Goal: Task Accomplishment & Management: Use online tool/utility

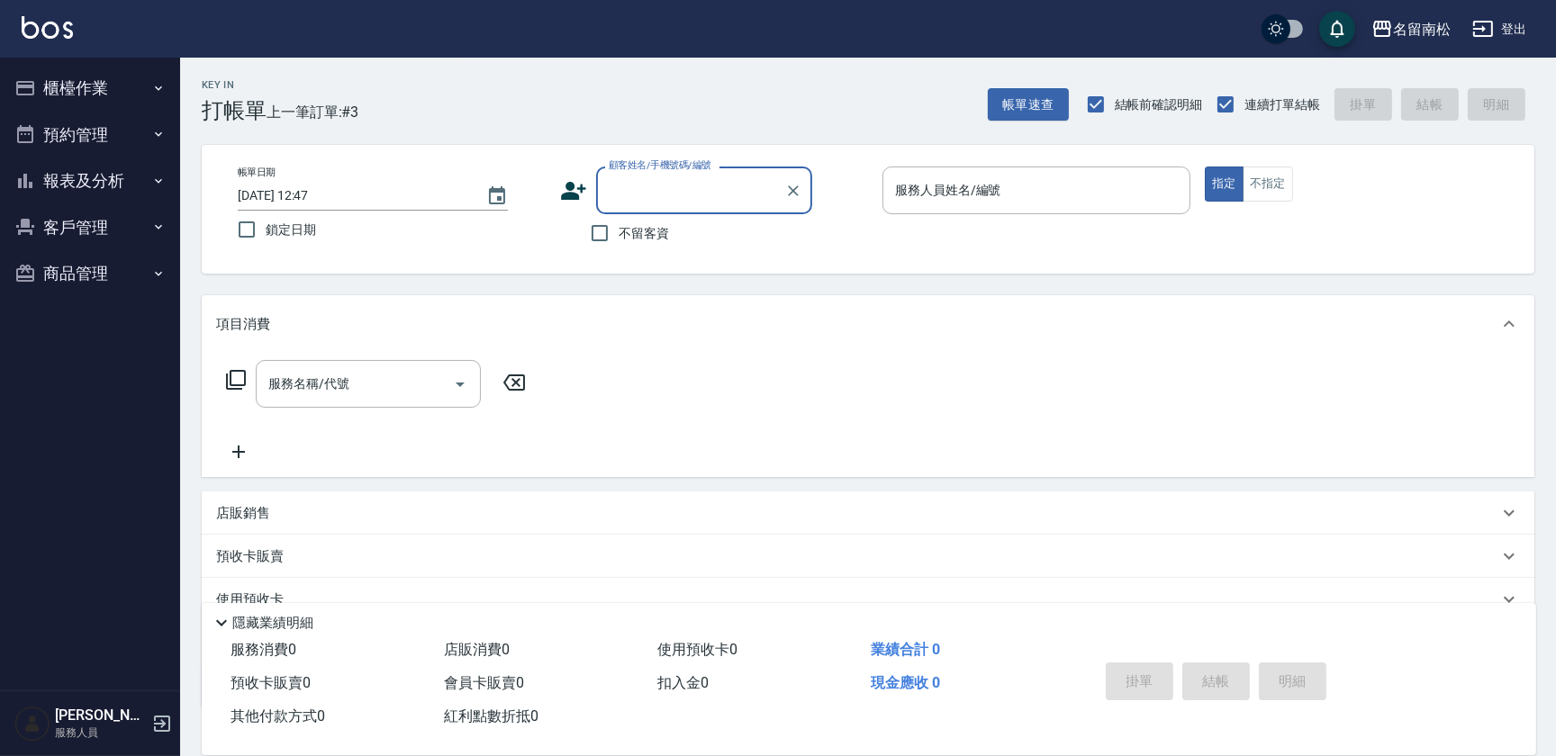
click at [664, 228] on span "不留客資" at bounding box center [643, 233] width 50 height 19
click at [618, 228] on input "不留客資" at bounding box center [600, 233] width 38 height 38
checkbox input "true"
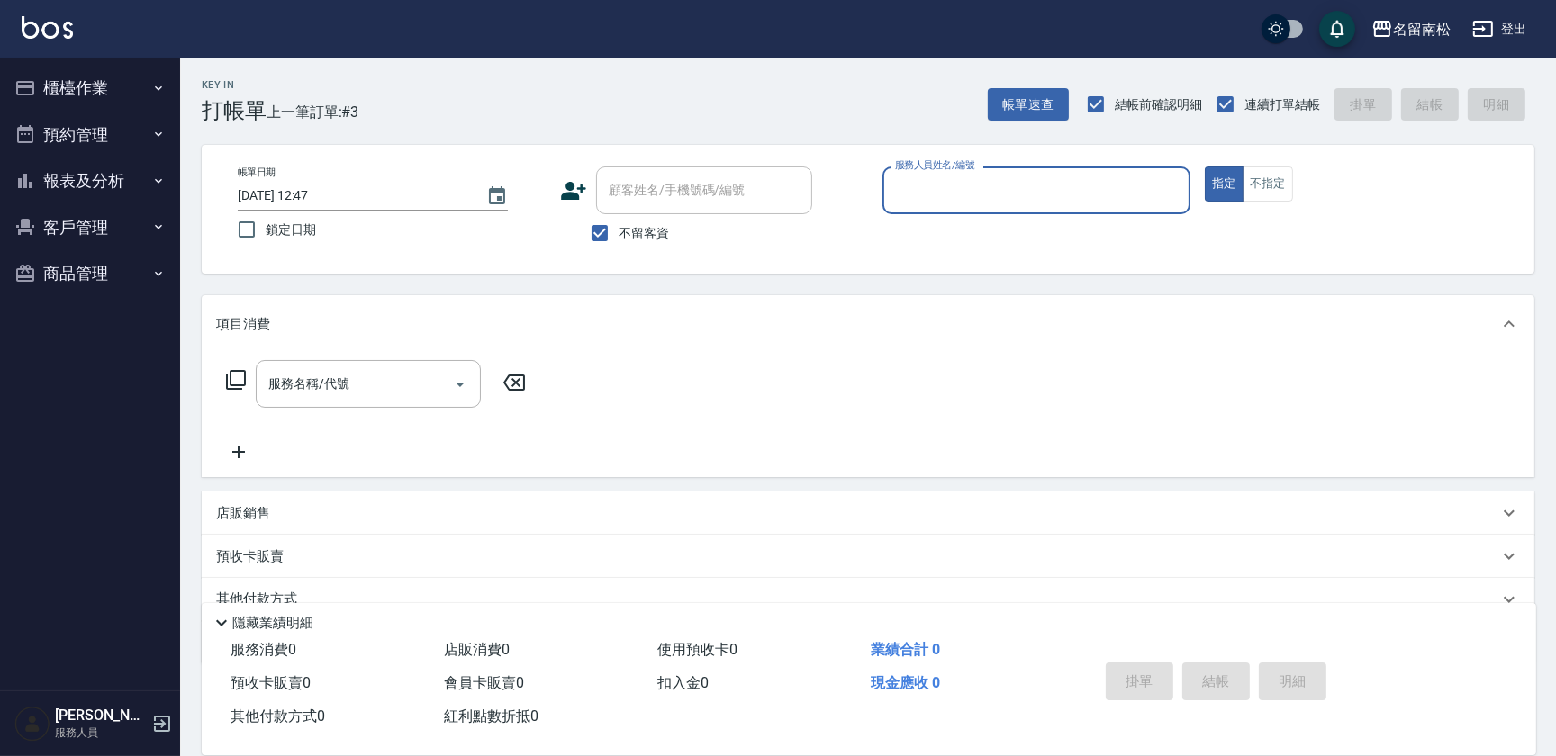
click at [954, 208] on div "服務人員姓名/編號" at bounding box center [1036, 191] width 308 height 48
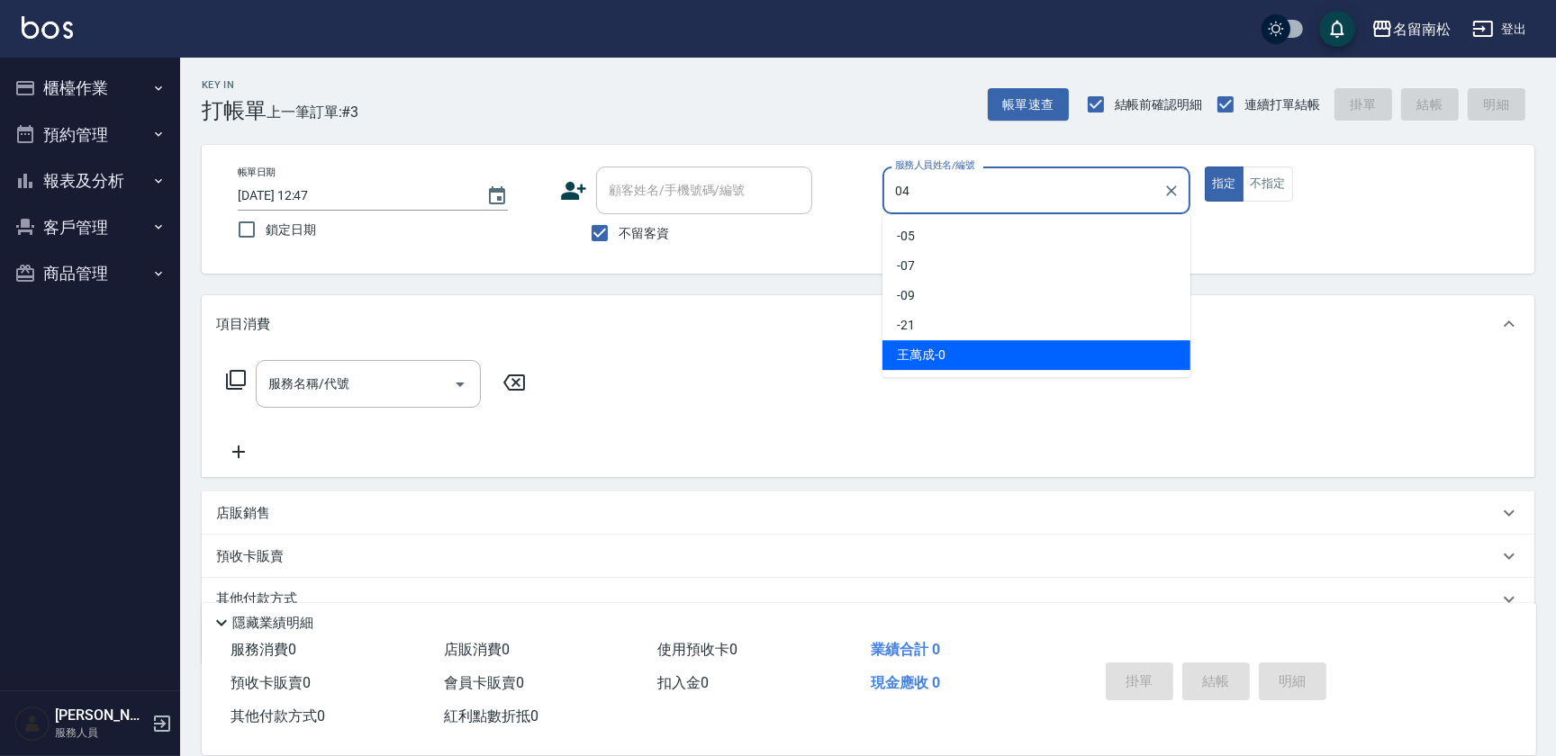
type input "[PERSON_NAME]04"
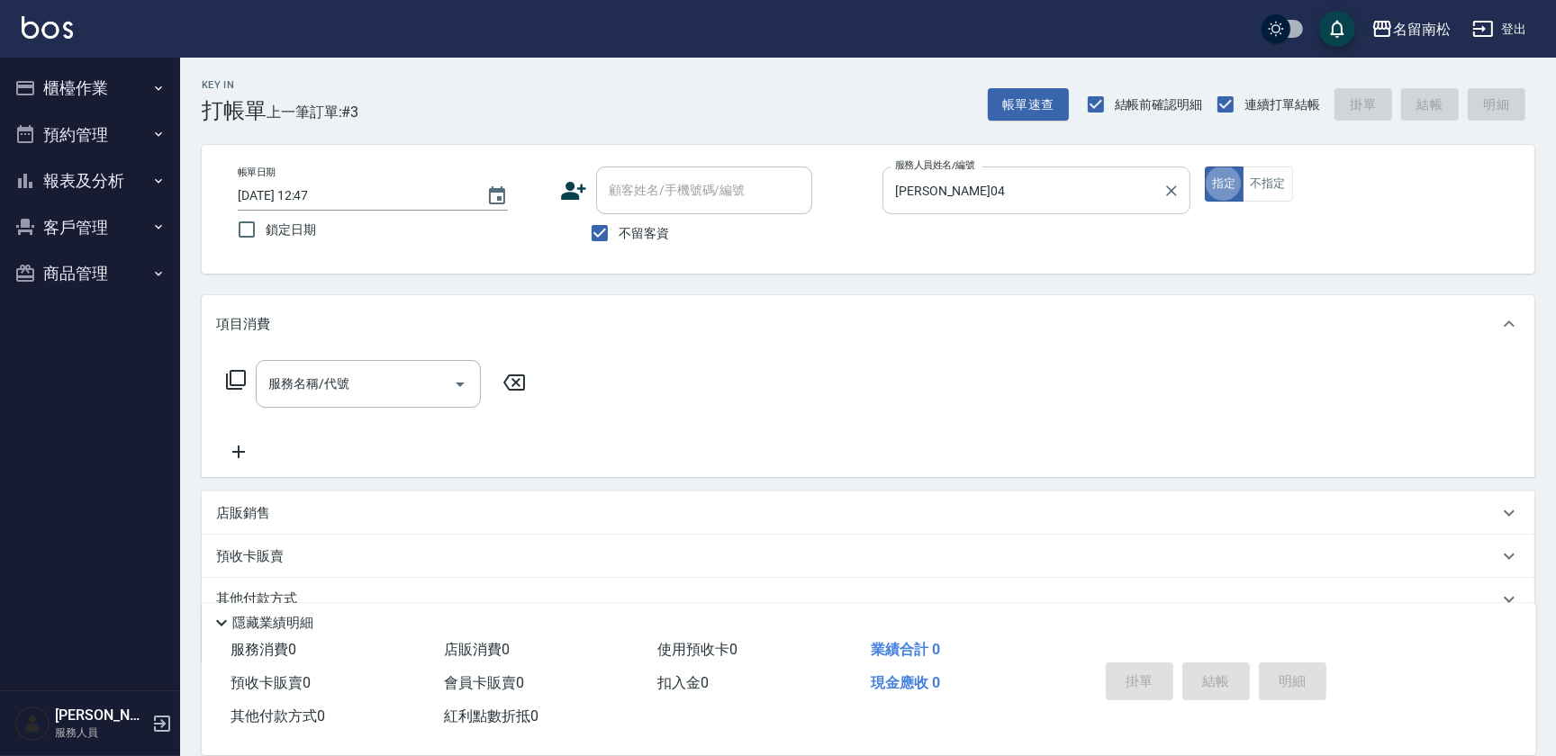
type button "true"
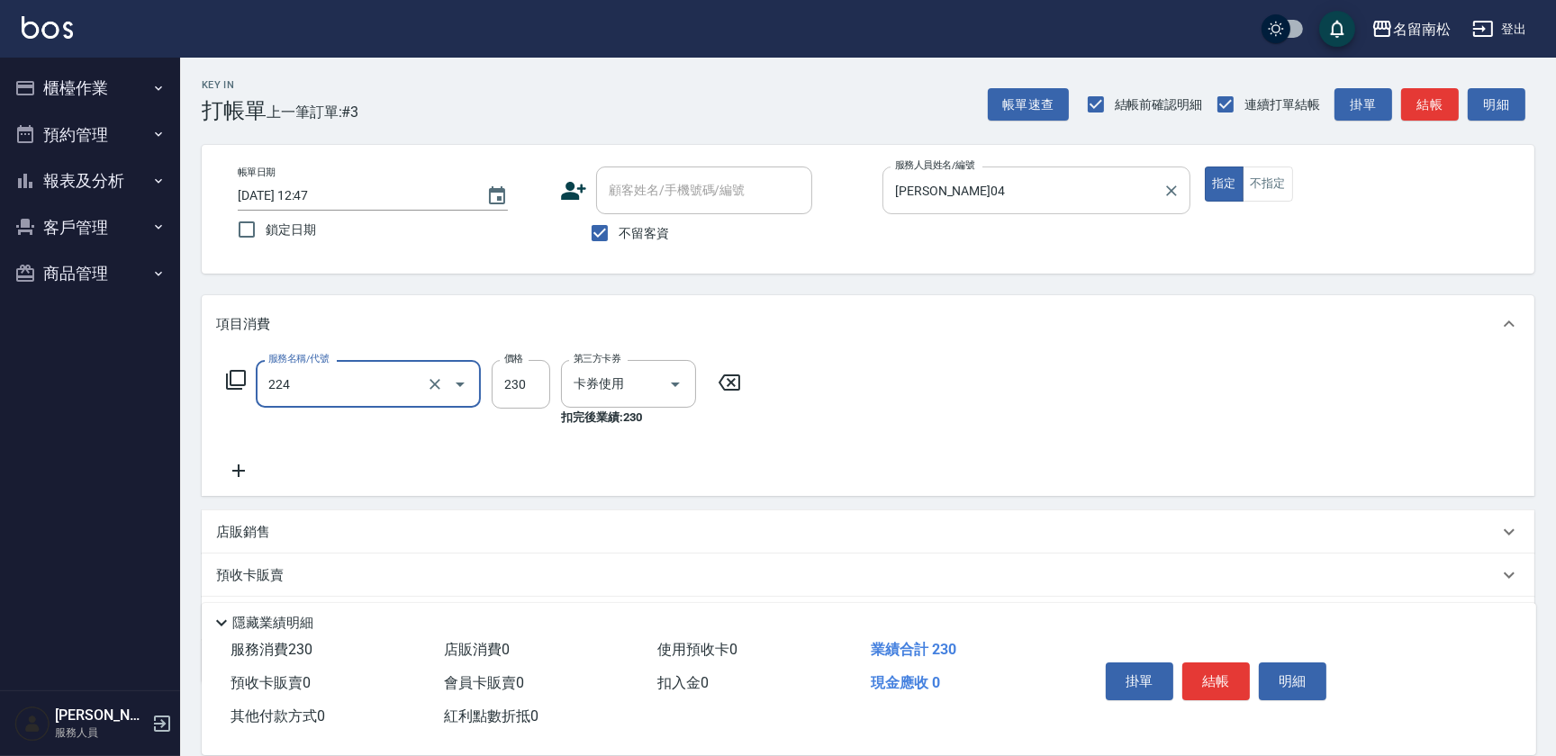
type input "洗髮(卡)230(224)"
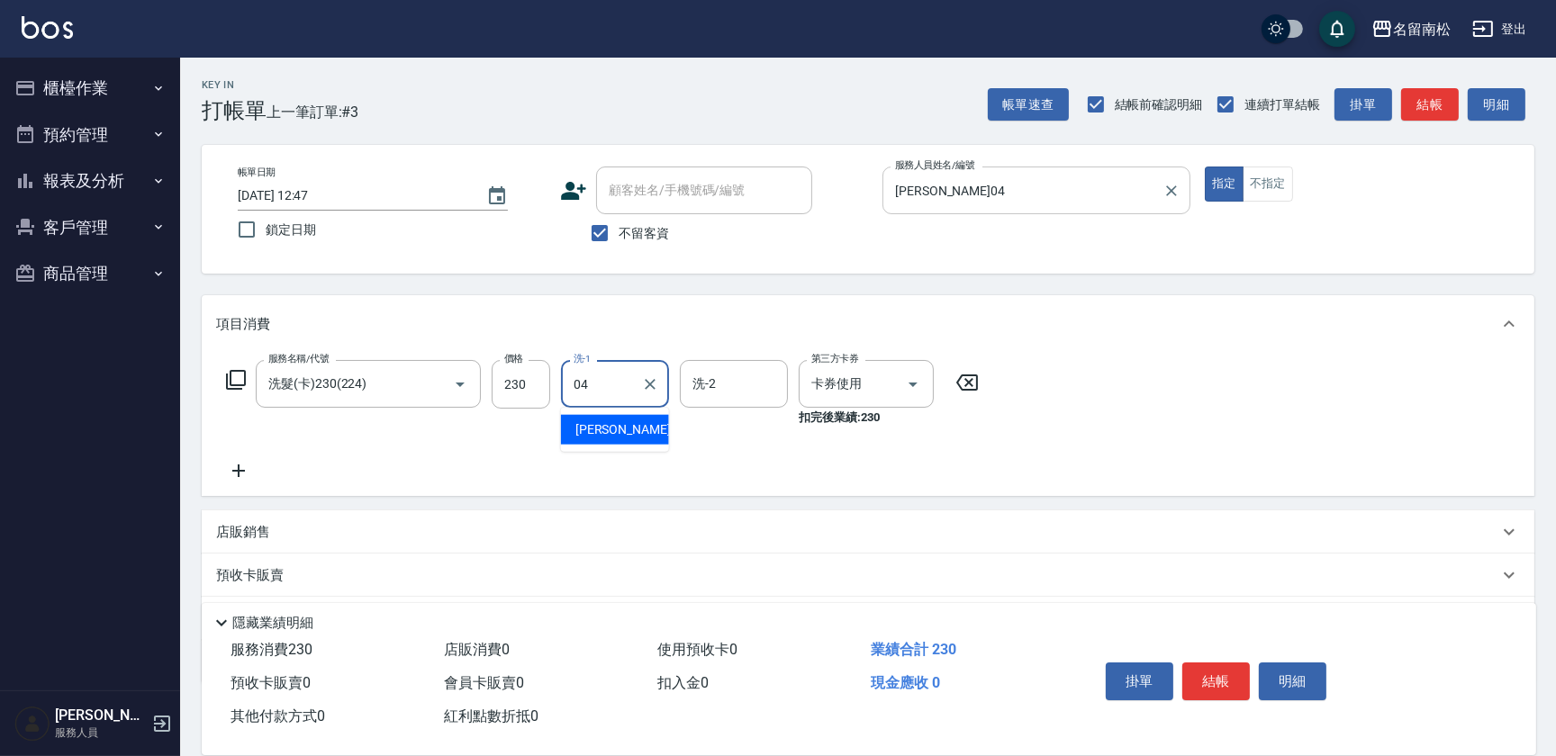
type input "[PERSON_NAME]04"
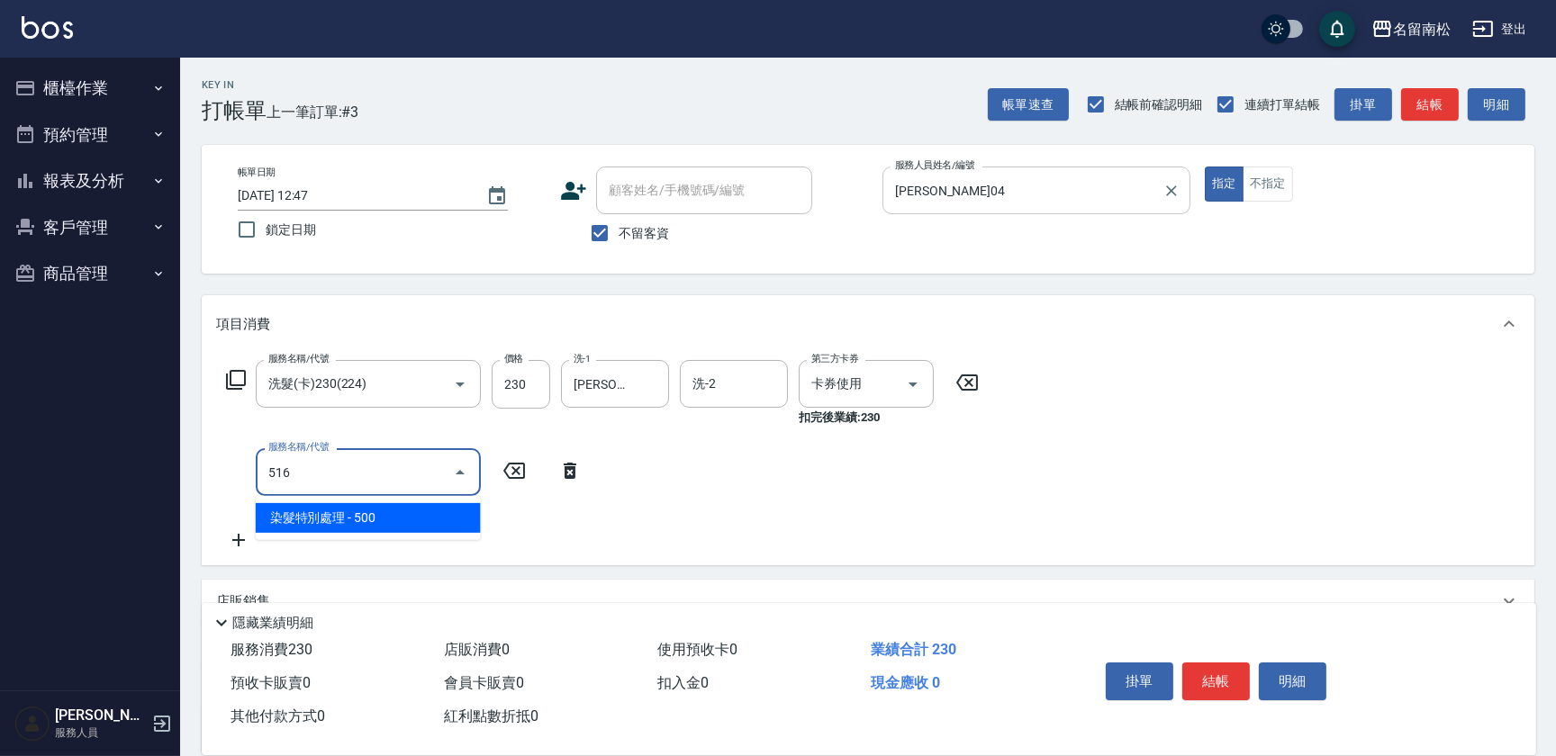
type input "染髮特別處理(516)"
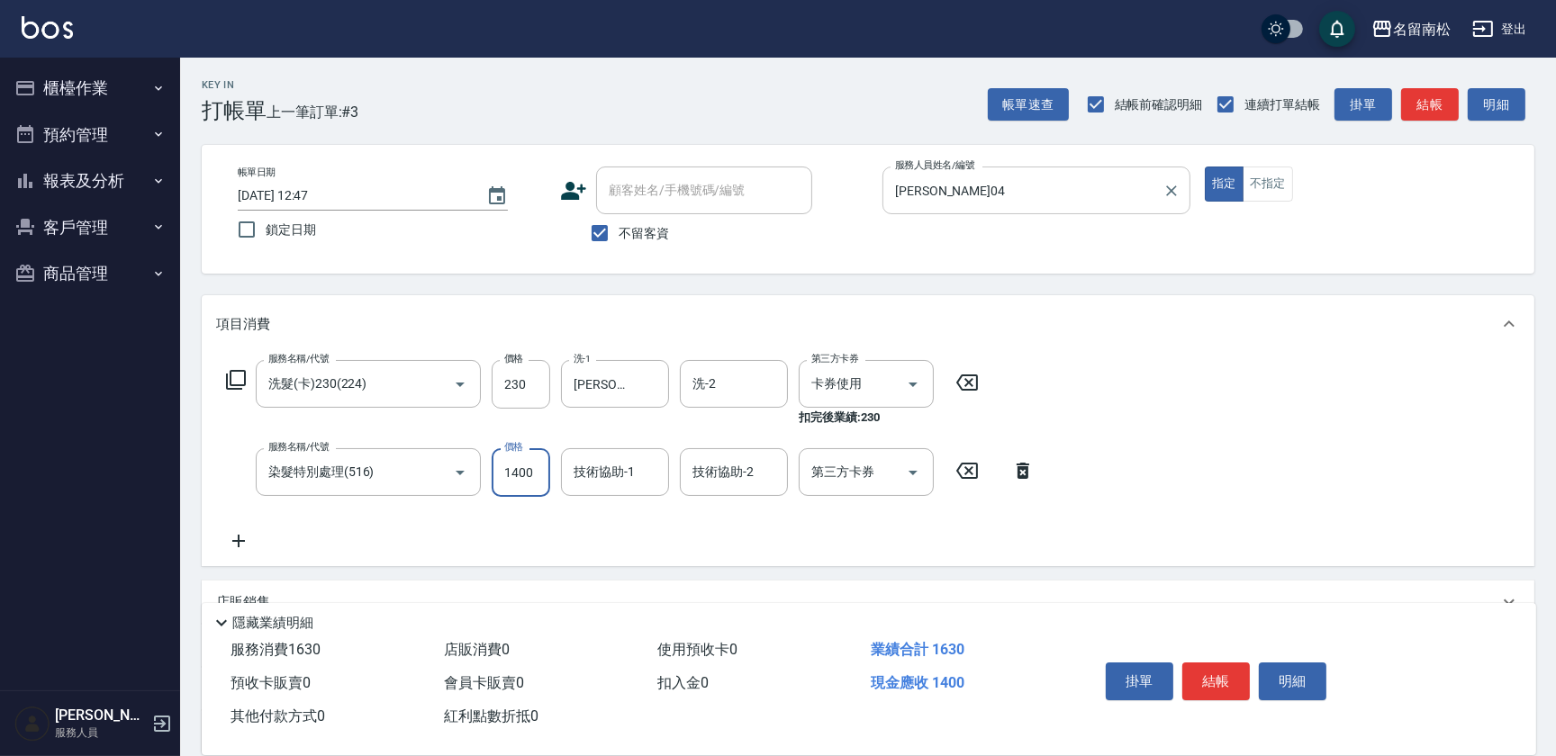
type input "1400"
type input "[PERSON_NAME]04"
click at [1195, 671] on button "結帳" at bounding box center [1216, 682] width 68 height 38
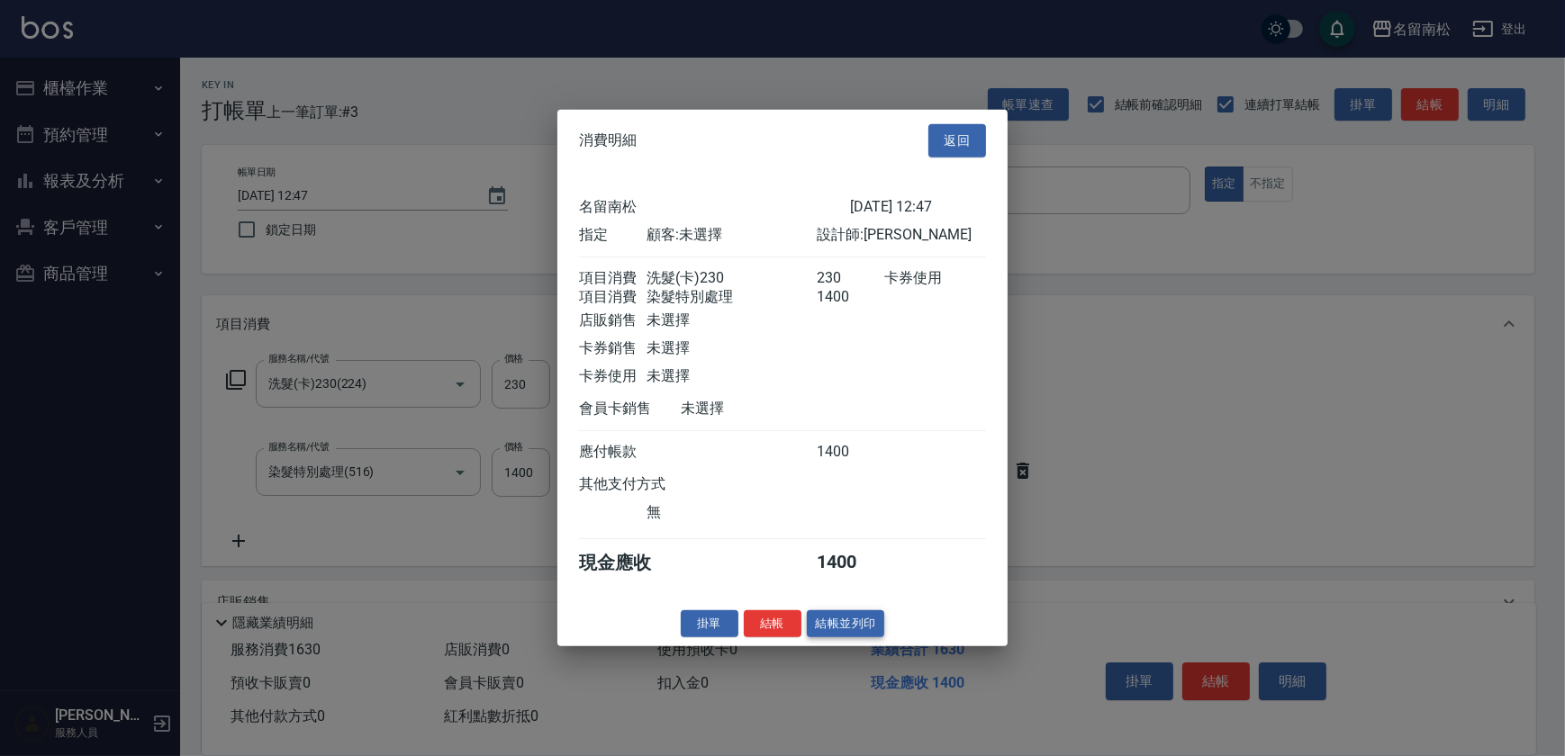
click at [841, 631] on button "結帳並列印" at bounding box center [846, 623] width 78 height 28
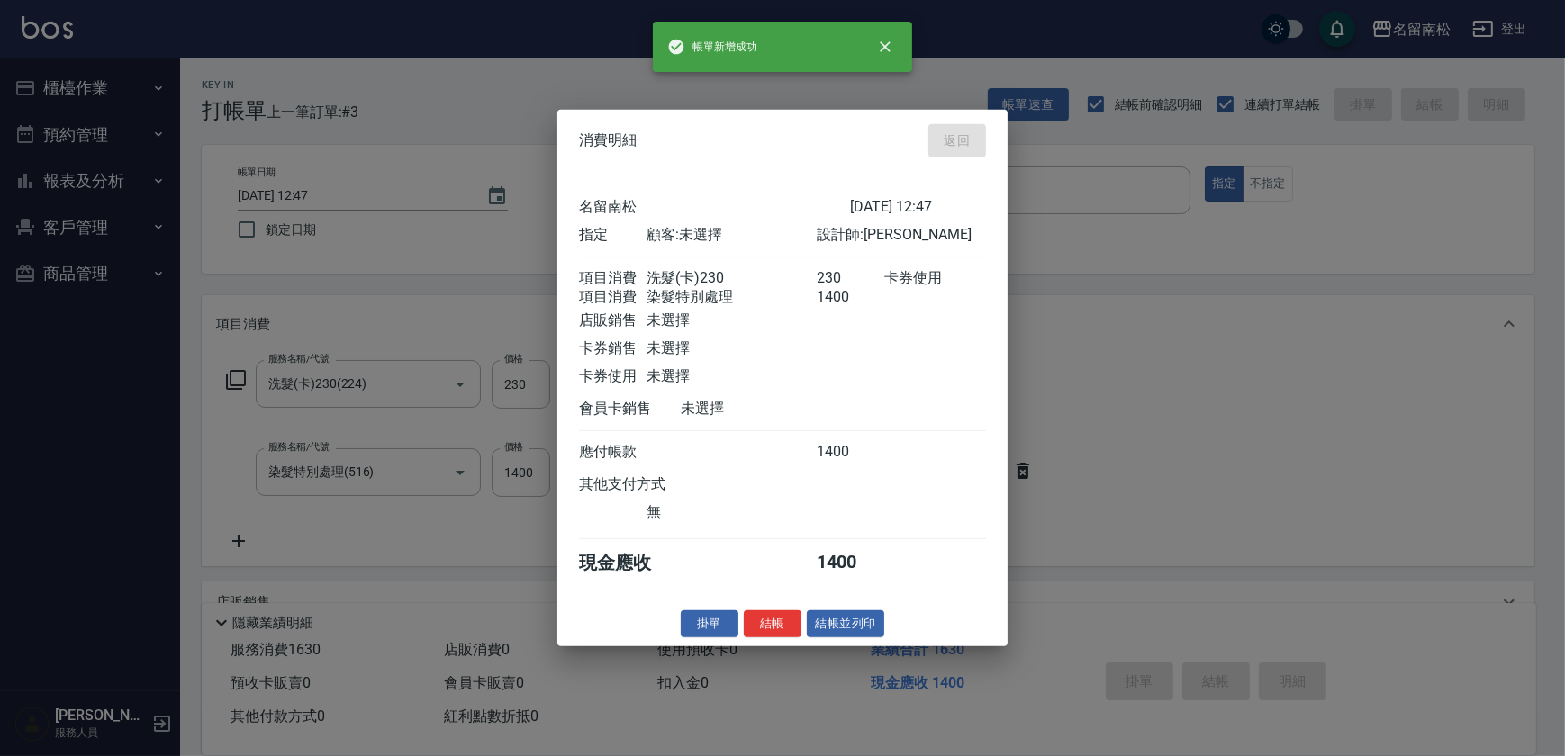
type input "[DATE] 14:32"
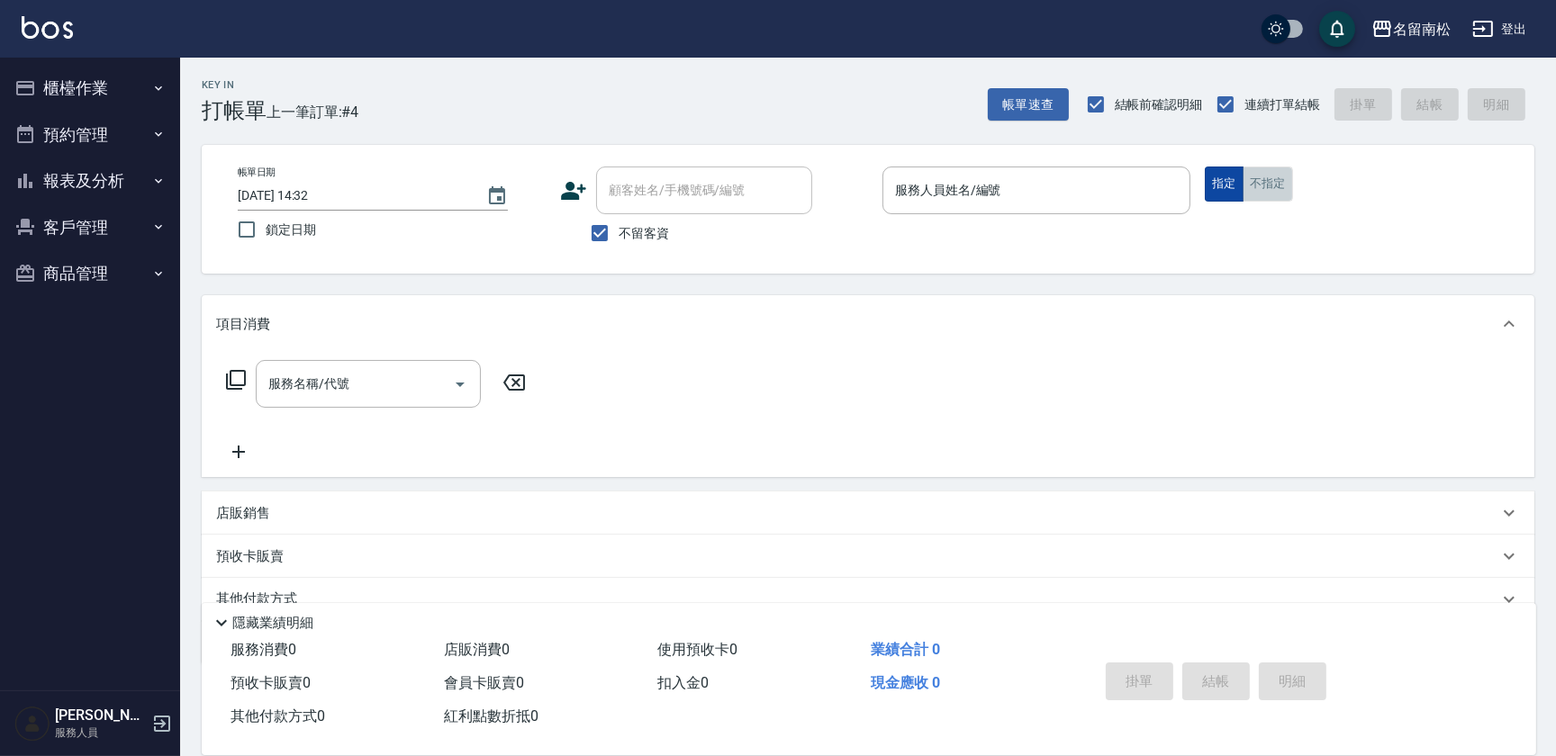
drag, startPoint x: 1258, startPoint y: 184, endPoint x: 1220, endPoint y: 177, distance: 38.3
click at [1258, 184] on button "不指定" at bounding box center [1267, 184] width 50 height 35
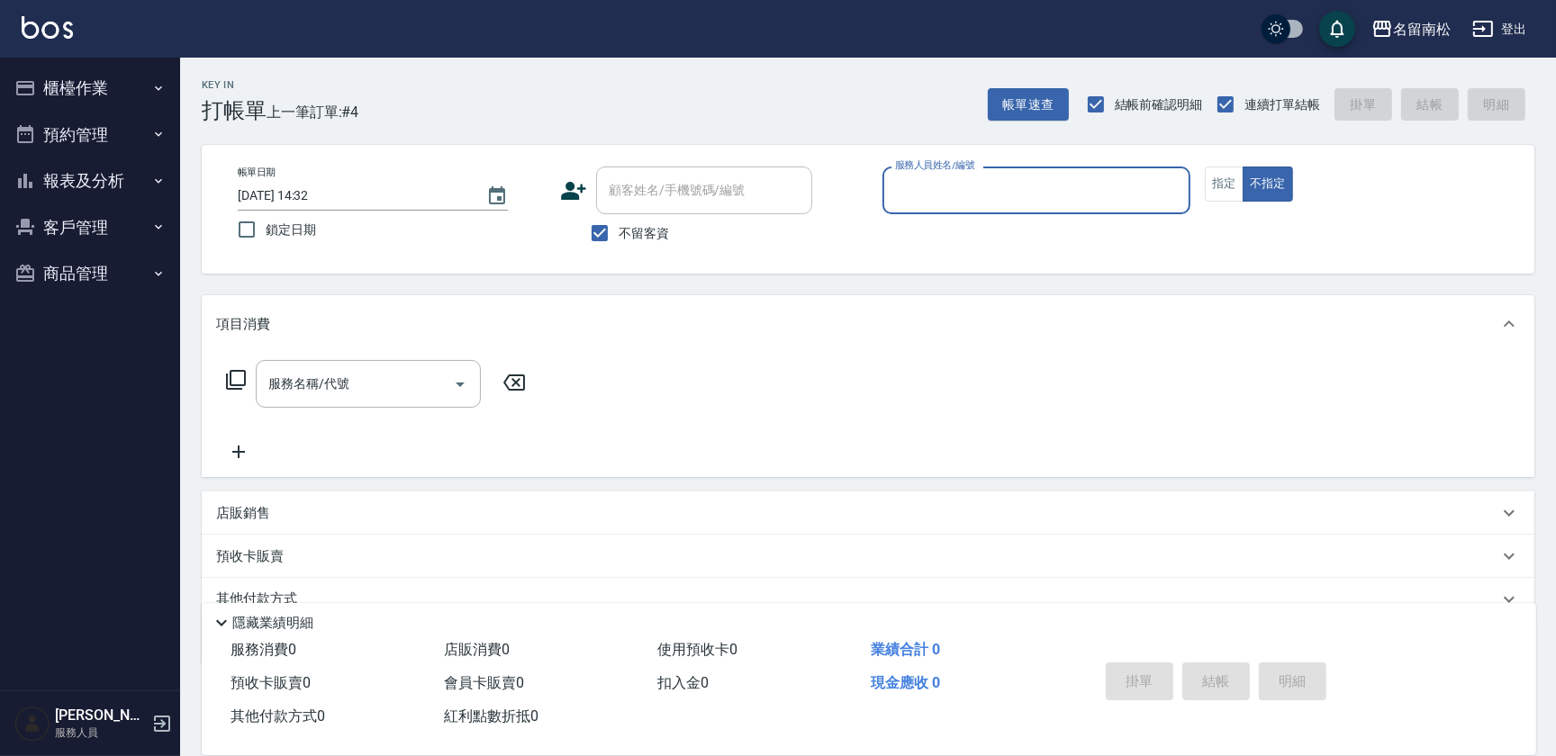
click at [1090, 181] on input "服務人員姓名/編號" at bounding box center [1036, 191] width 292 height 32
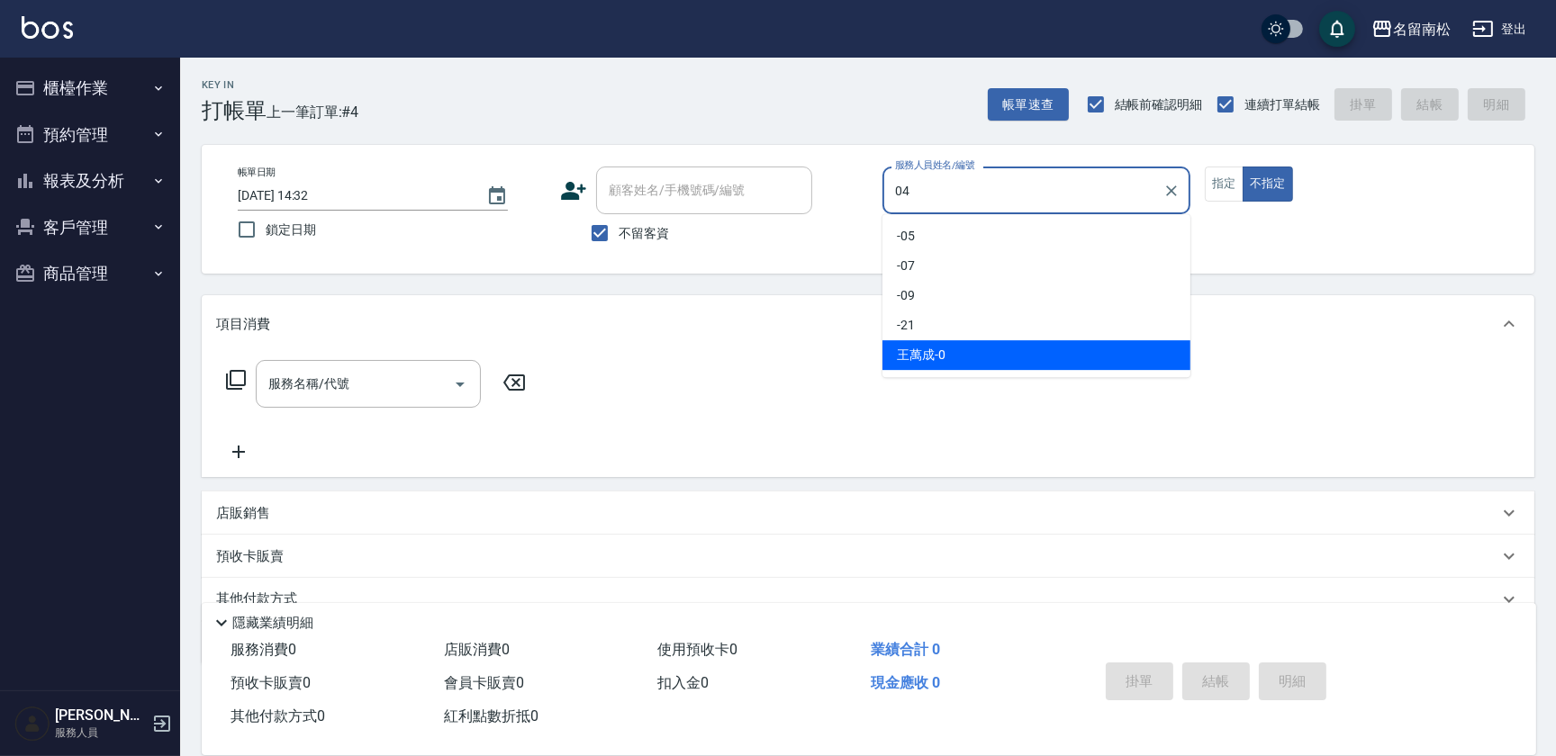
type input "[PERSON_NAME]04"
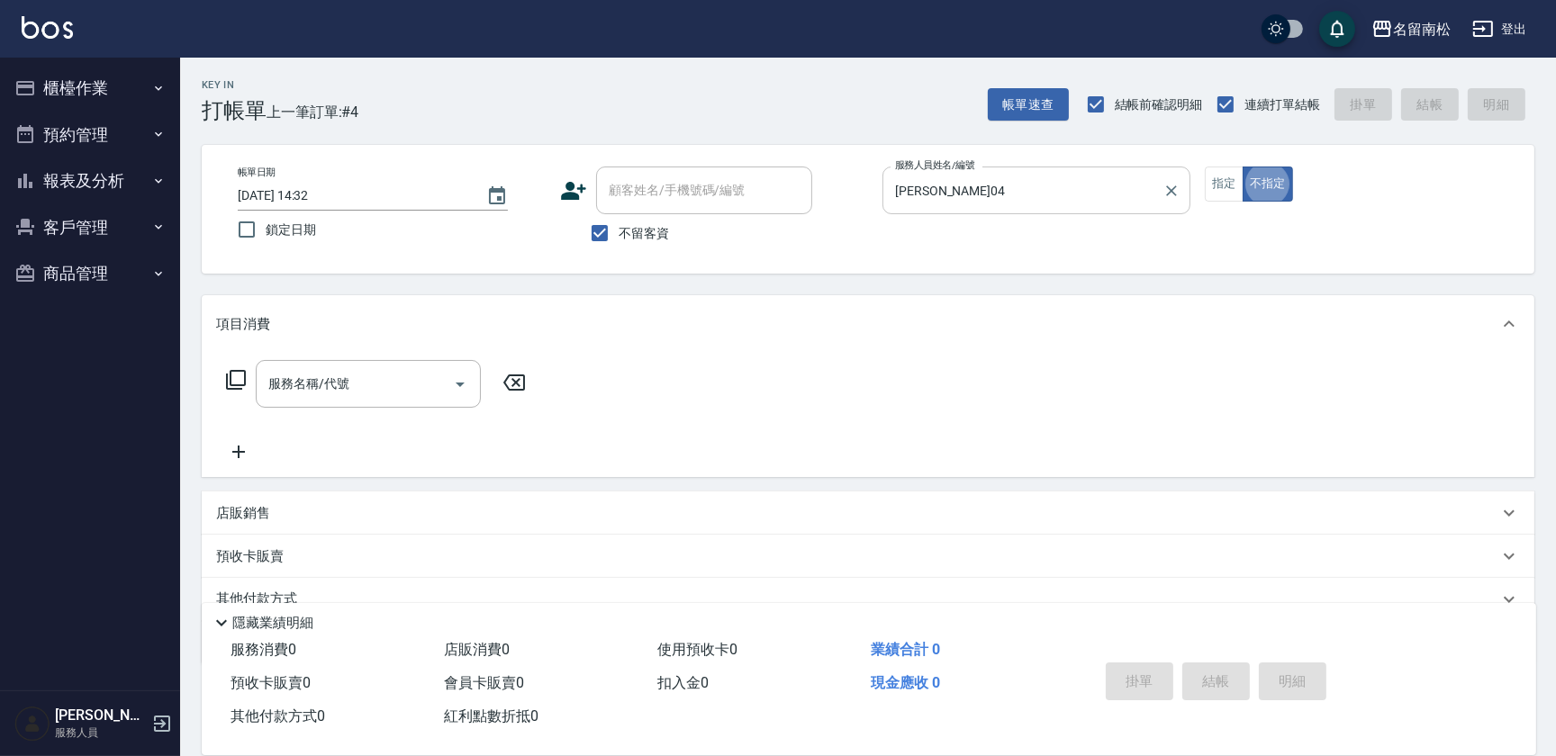
type button "false"
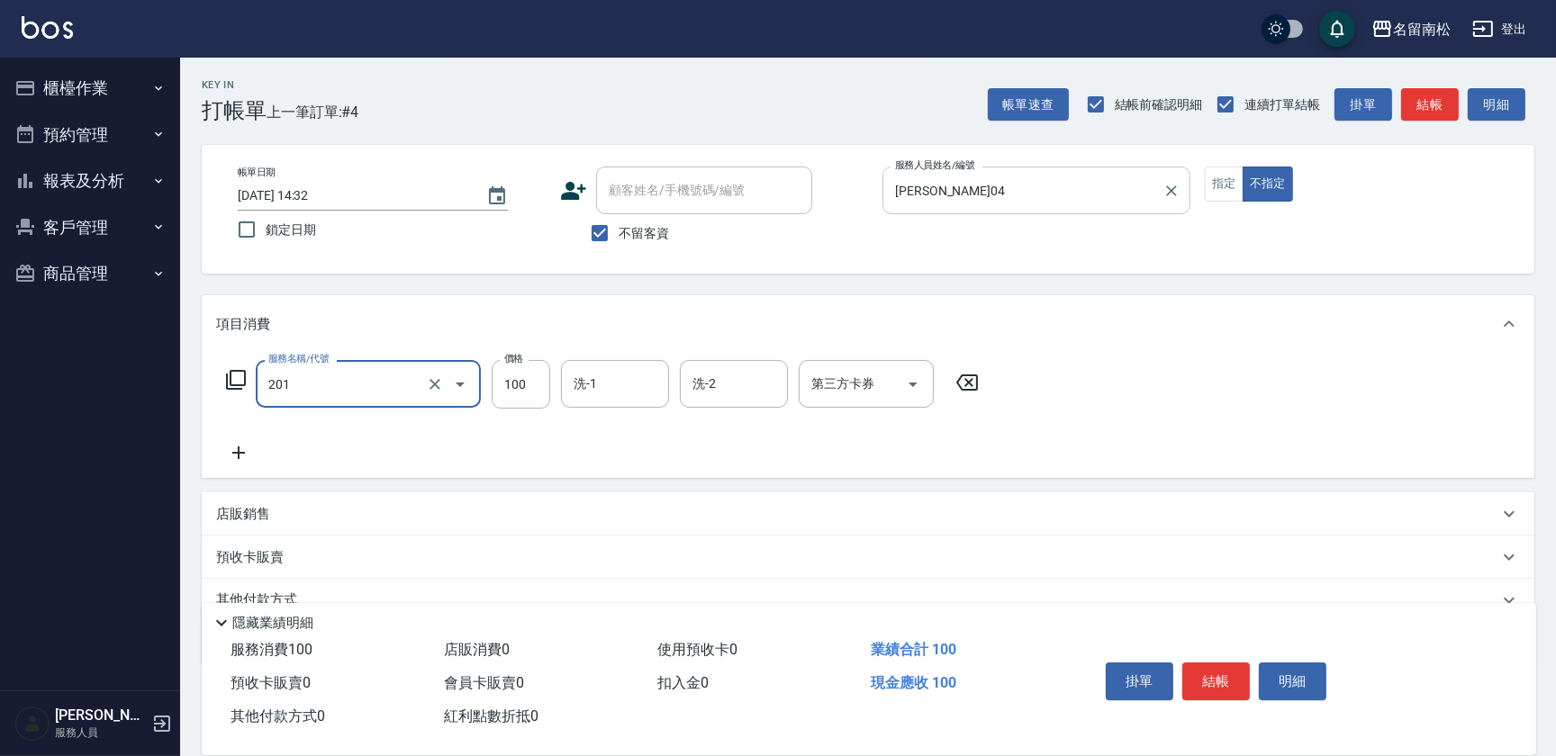
type input "洗髮[100](201)"
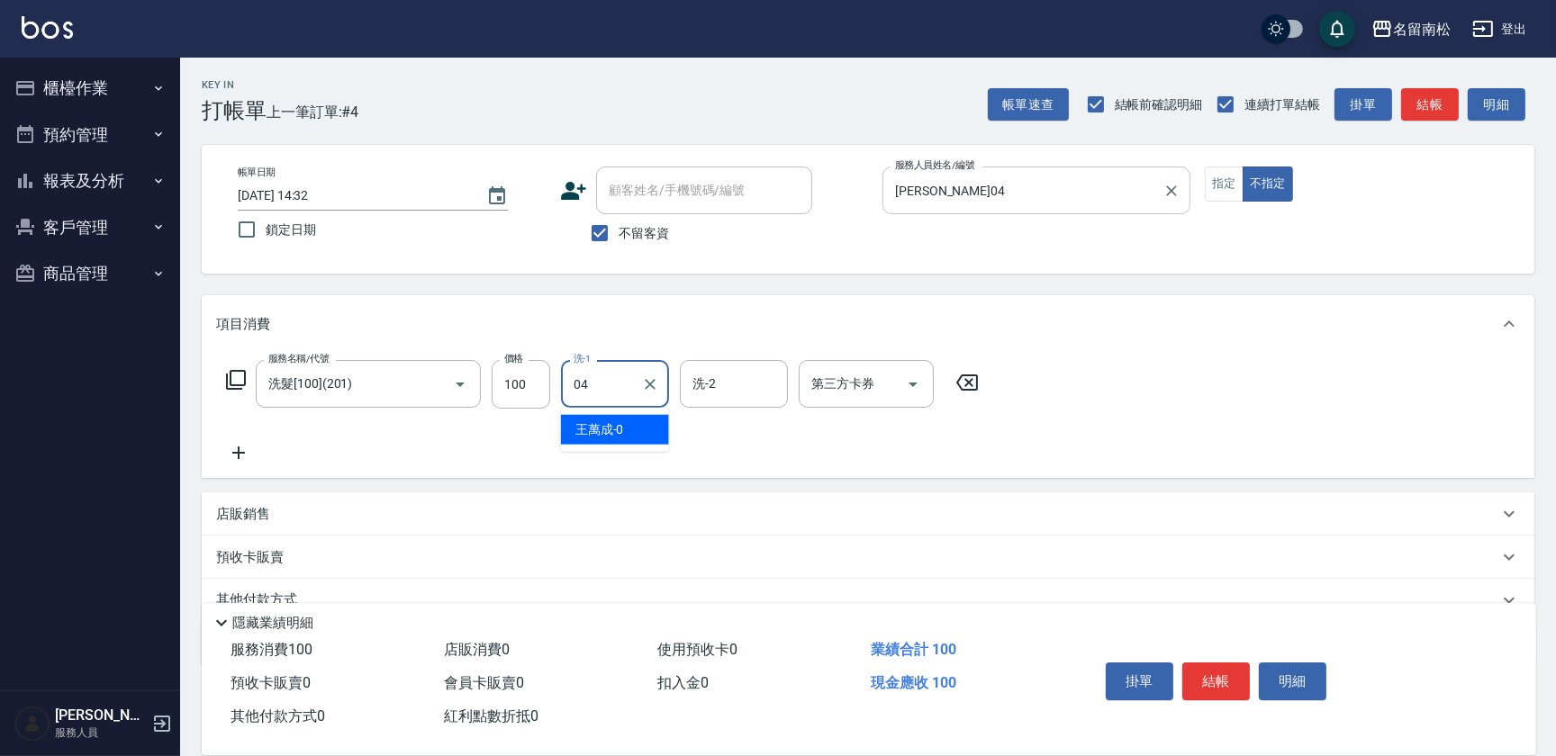
type input "[PERSON_NAME]04"
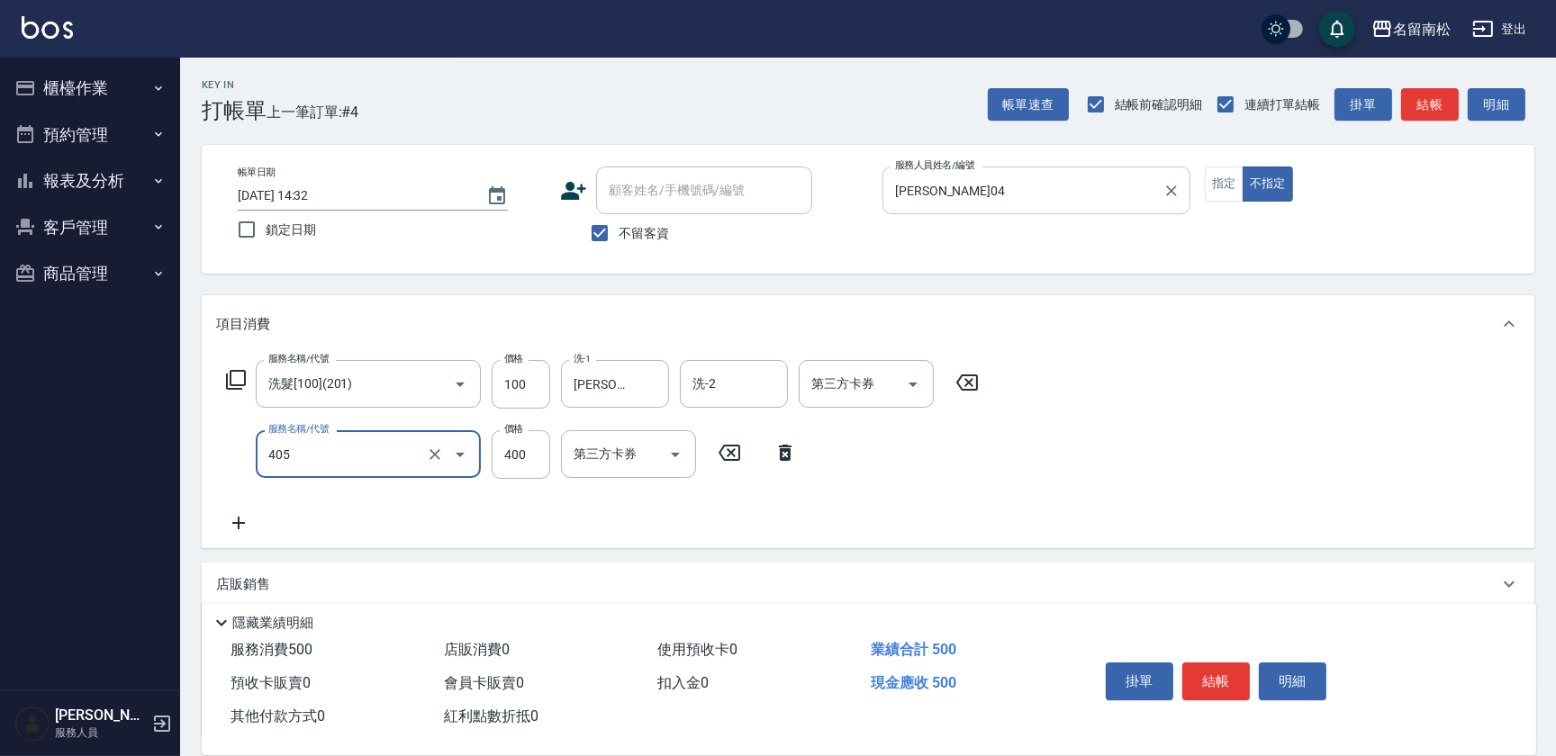
type input "剪髮(400)(405)"
click at [1188, 666] on button "結帳" at bounding box center [1216, 682] width 68 height 38
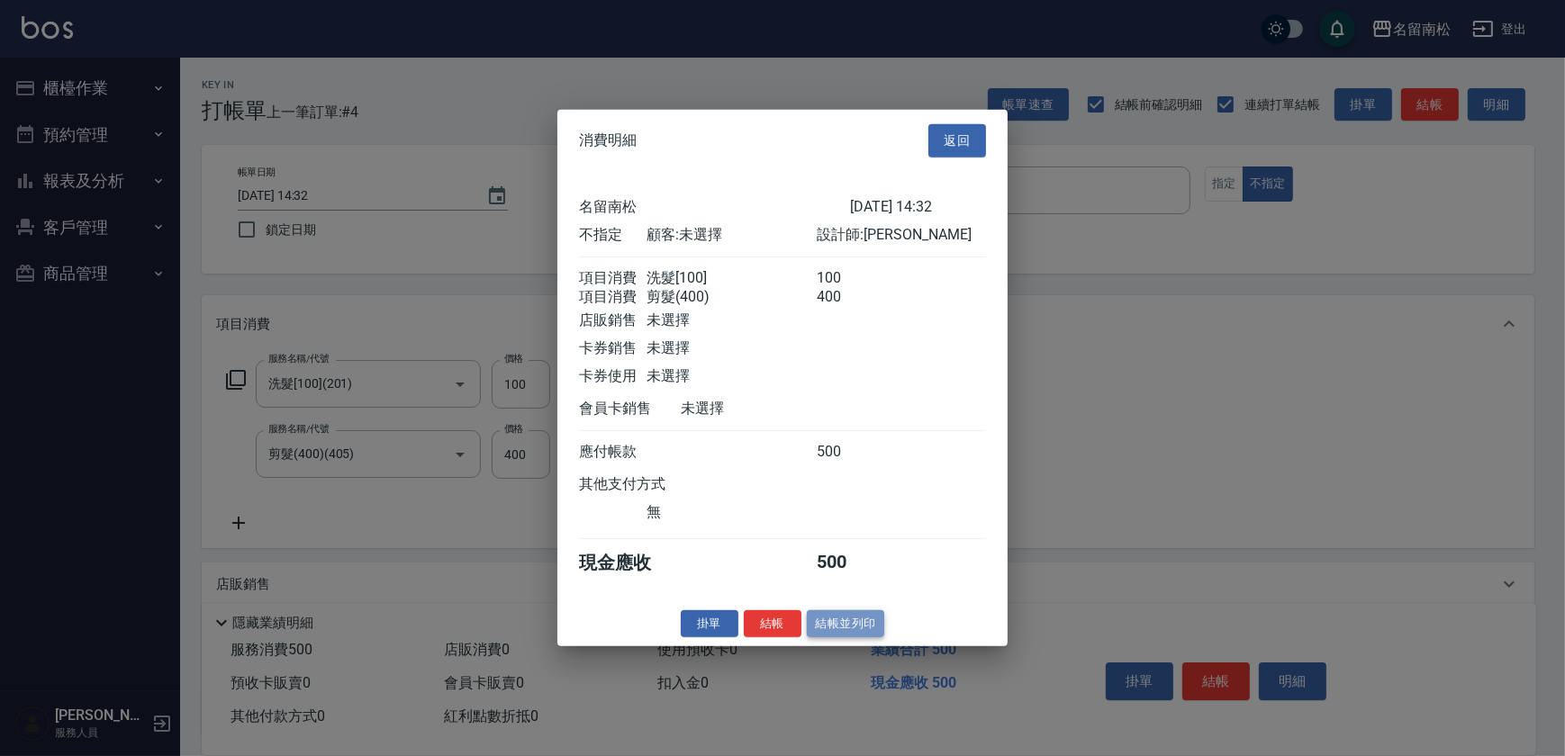
click at [840, 637] on button "結帳並列印" at bounding box center [846, 623] width 78 height 28
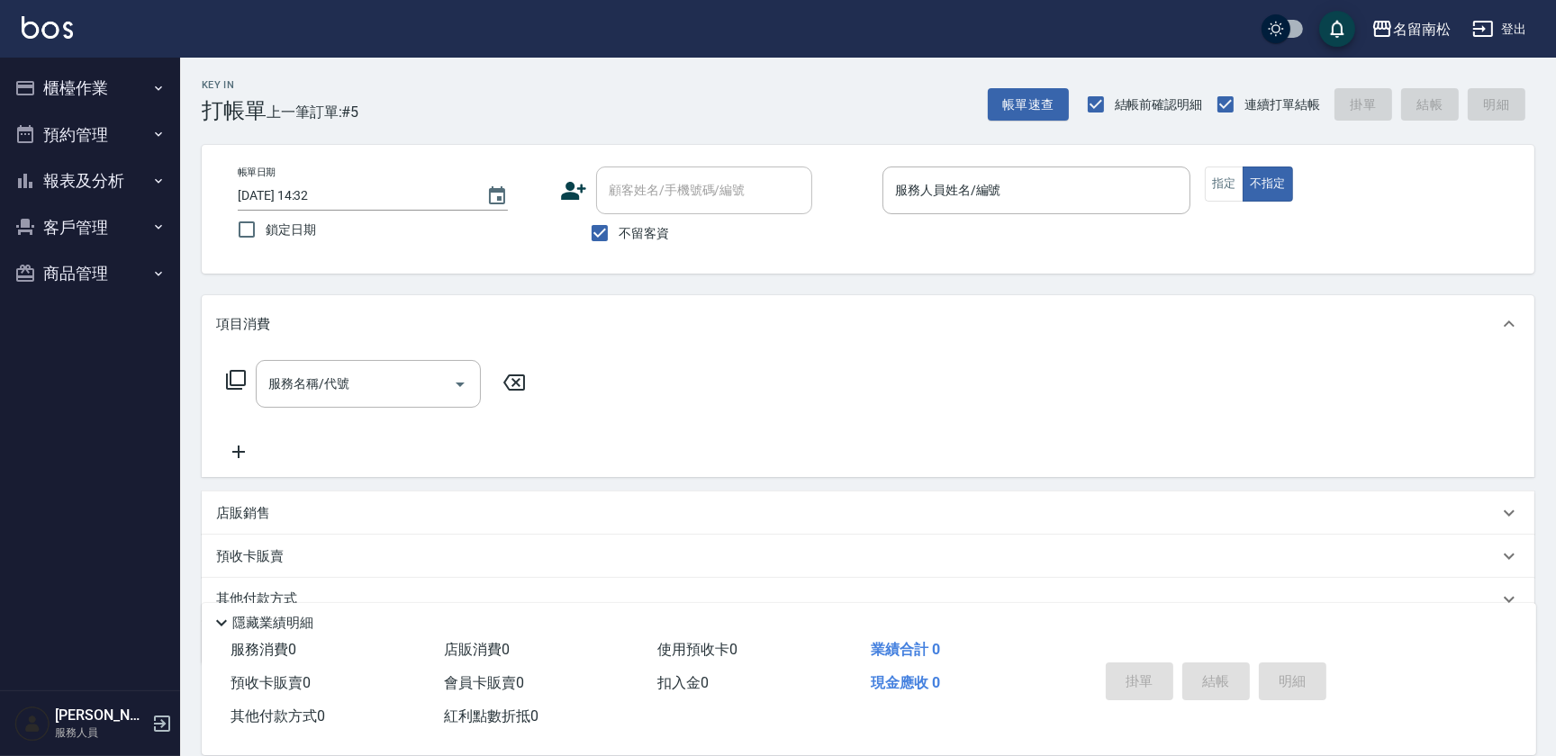
click at [98, 176] on button "報表及分析" at bounding box center [90, 181] width 166 height 47
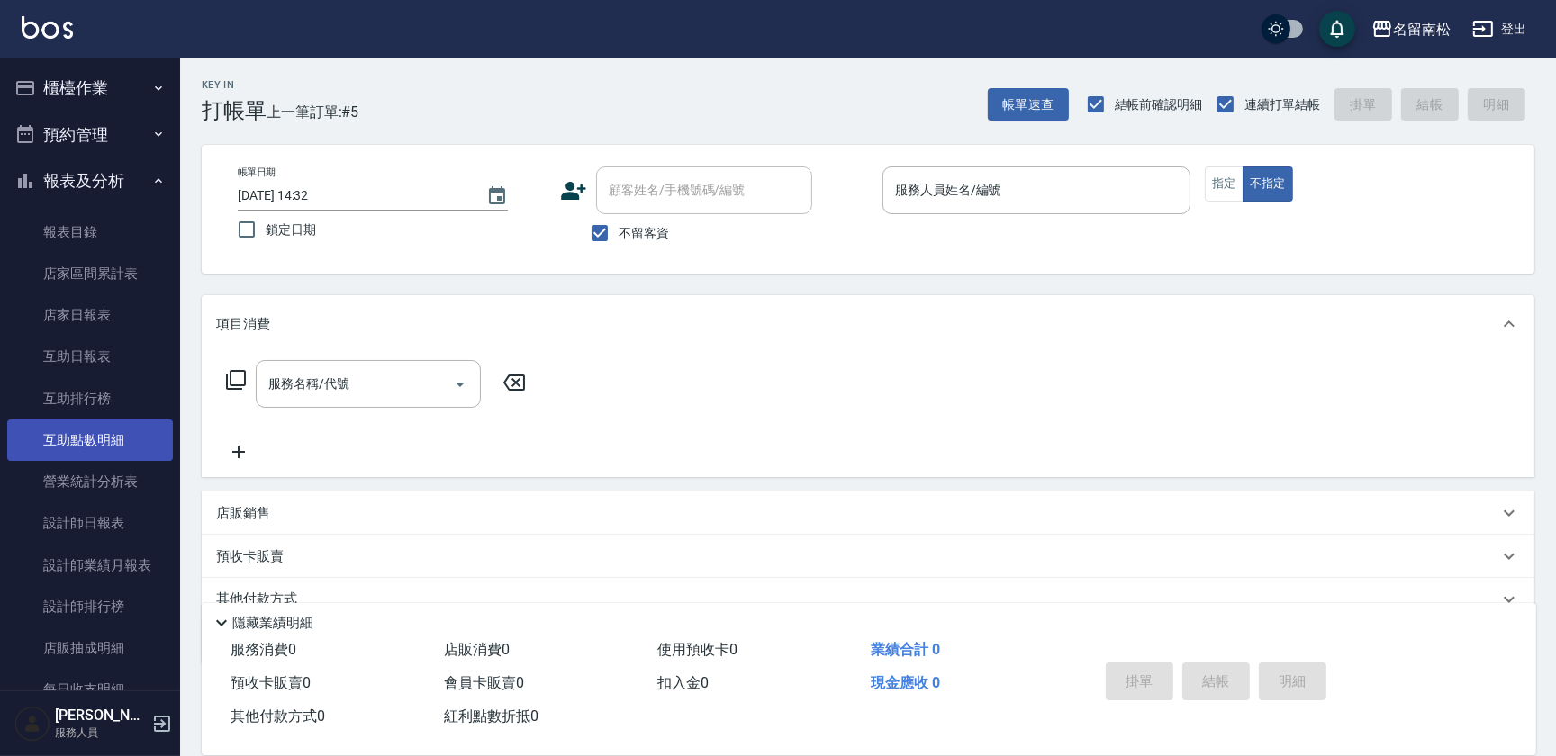
scroll to position [81, 0]
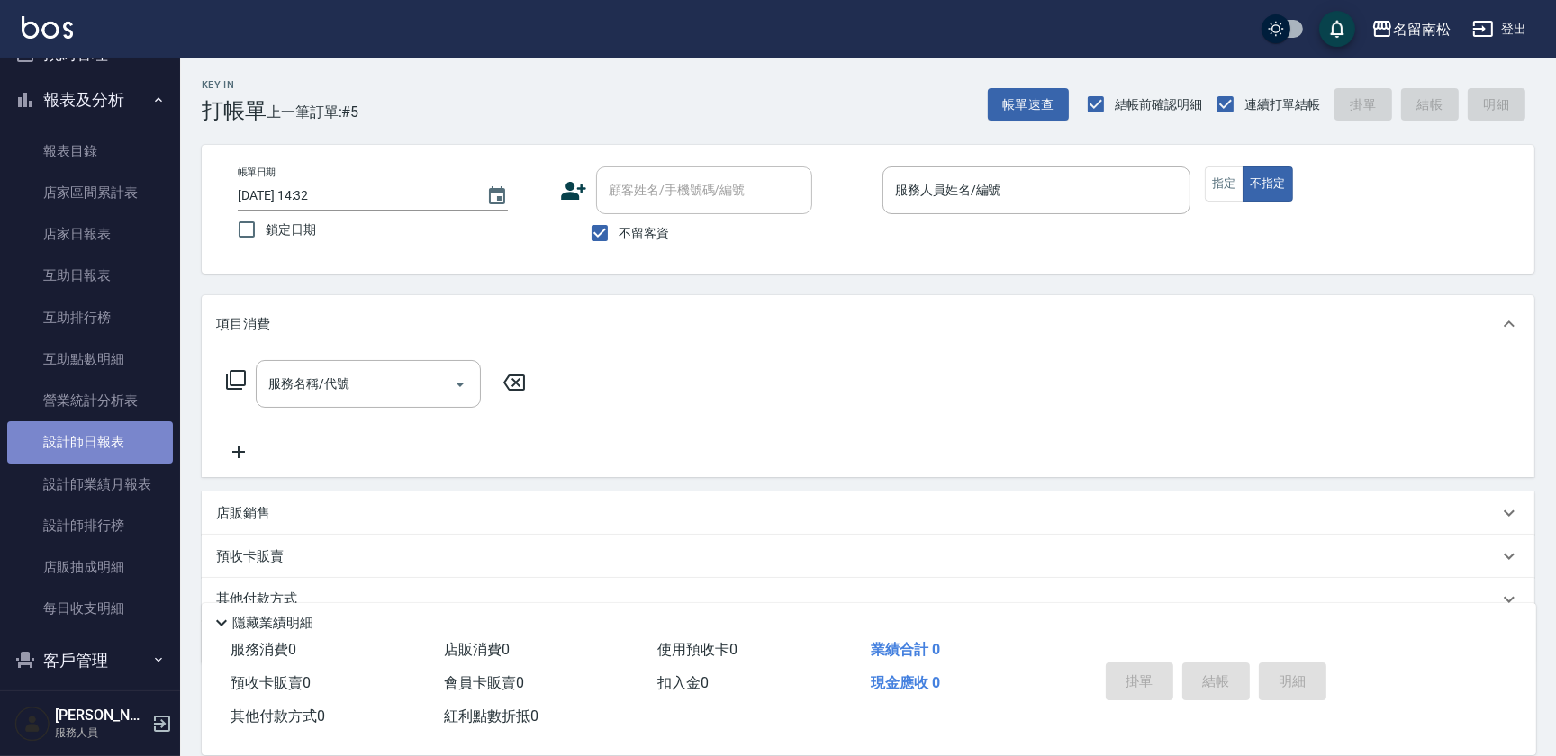
click at [113, 438] on link "設計師日報表" at bounding box center [90, 441] width 166 height 41
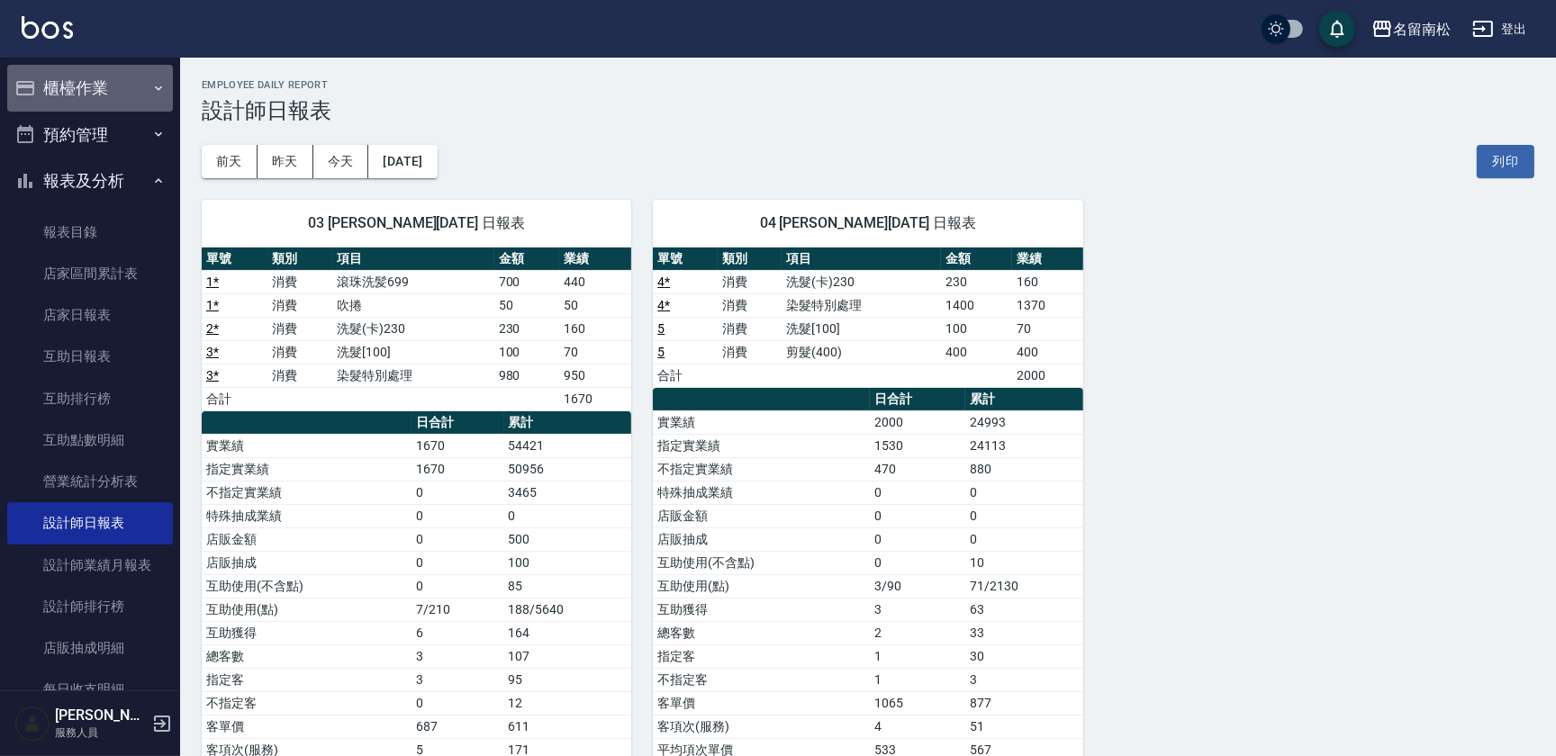
click at [108, 100] on button "櫃檯作業" at bounding box center [90, 88] width 166 height 47
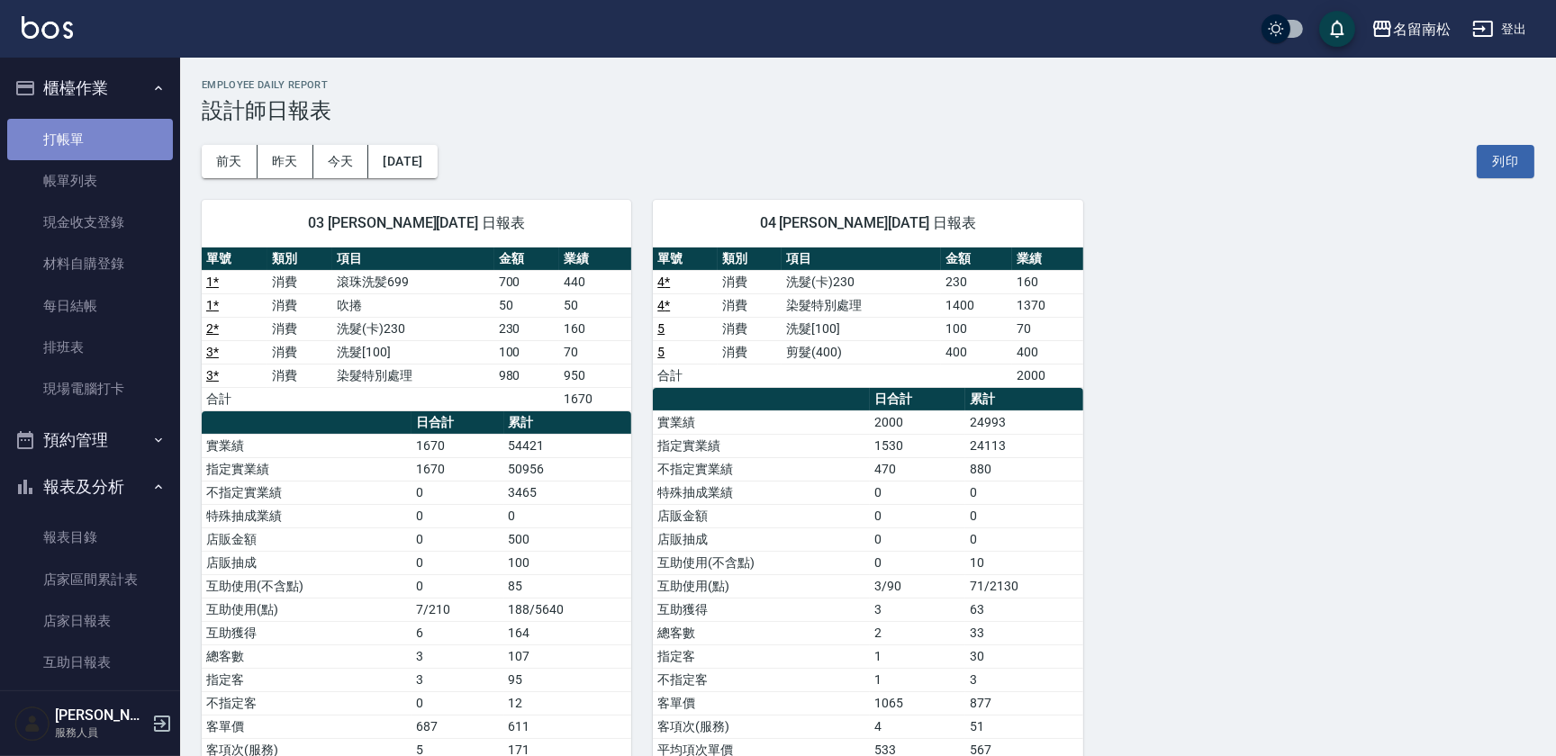
click at [95, 149] on link "打帳單" at bounding box center [90, 139] width 166 height 41
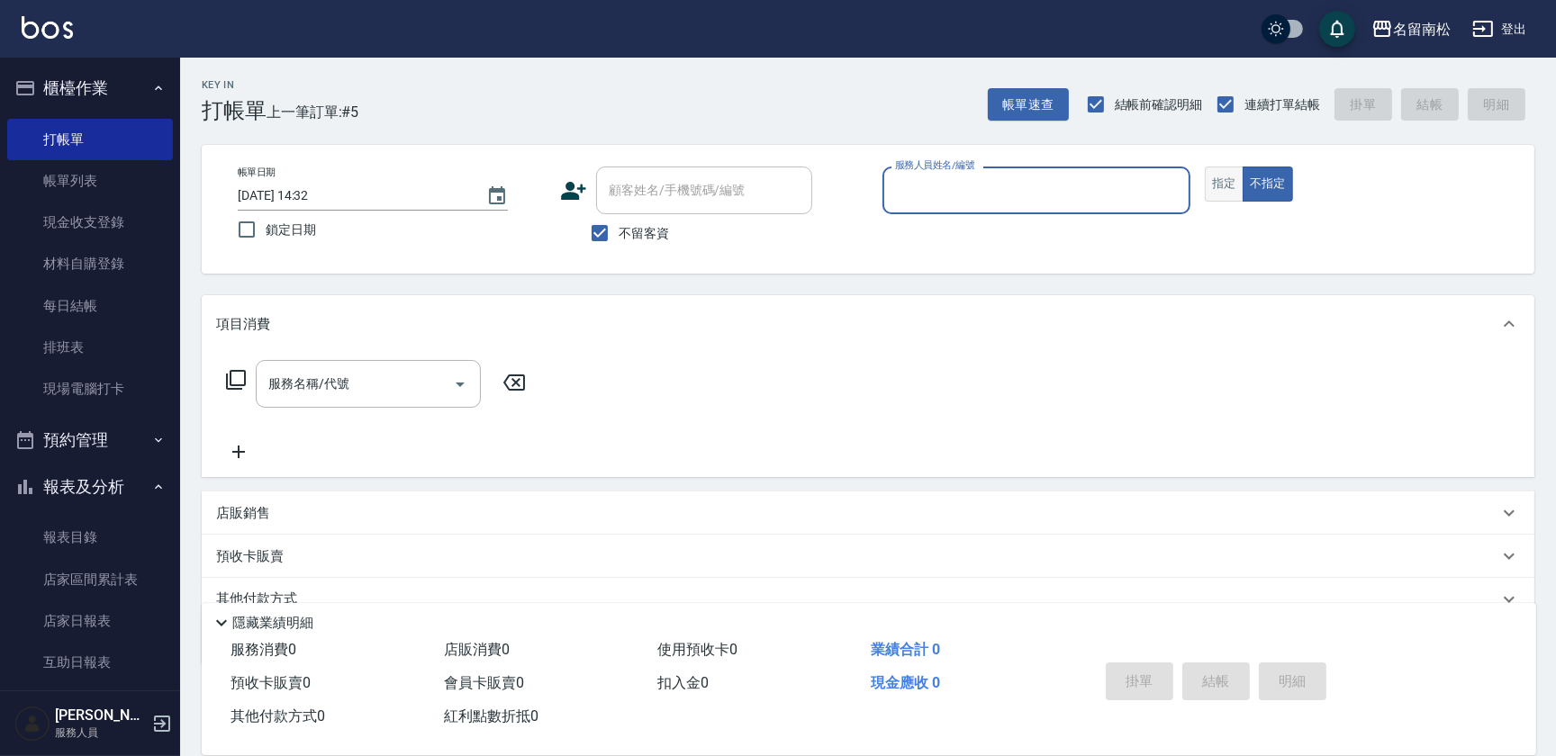
click at [1218, 188] on button "指定" at bounding box center [1223, 184] width 39 height 35
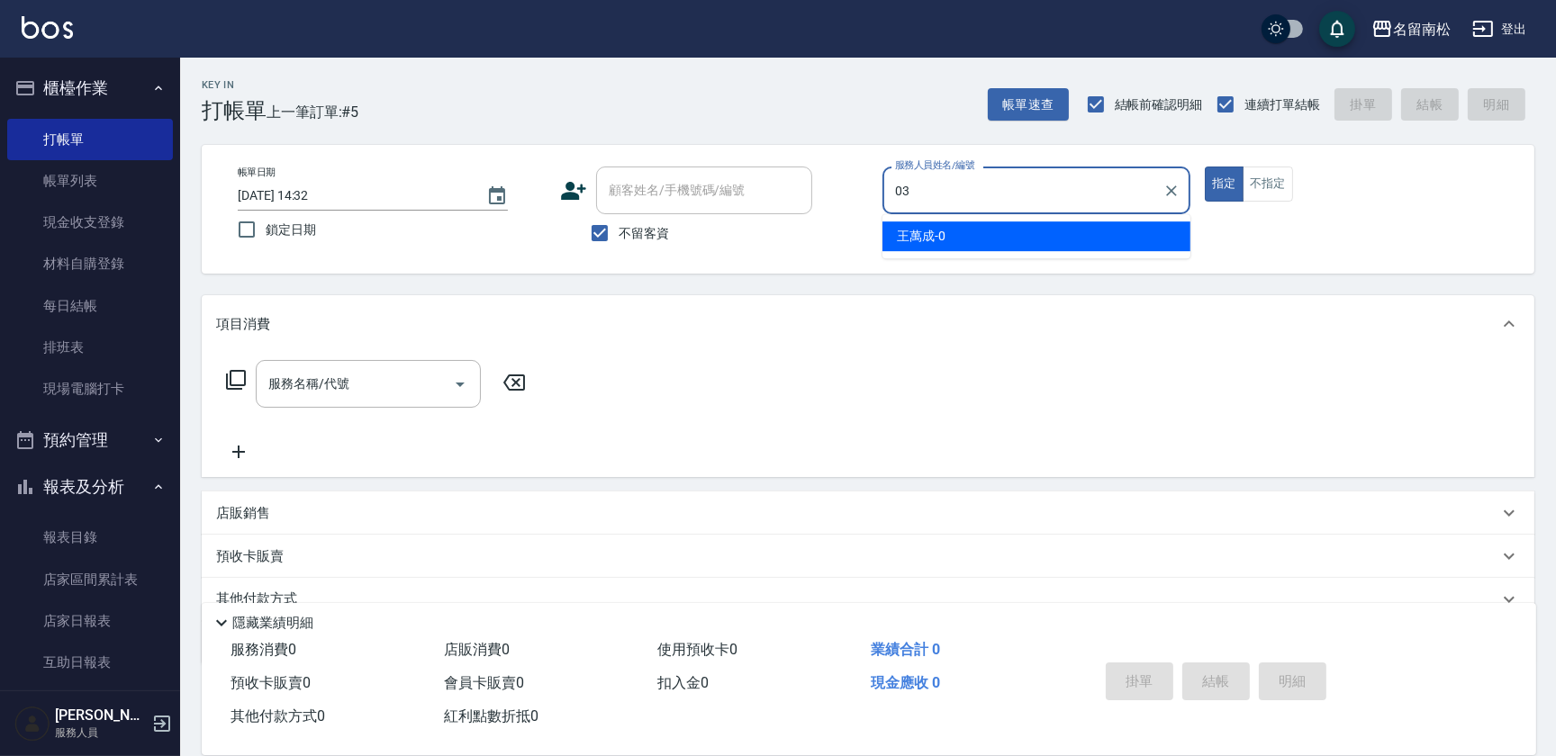
type input "張蕎驛-03"
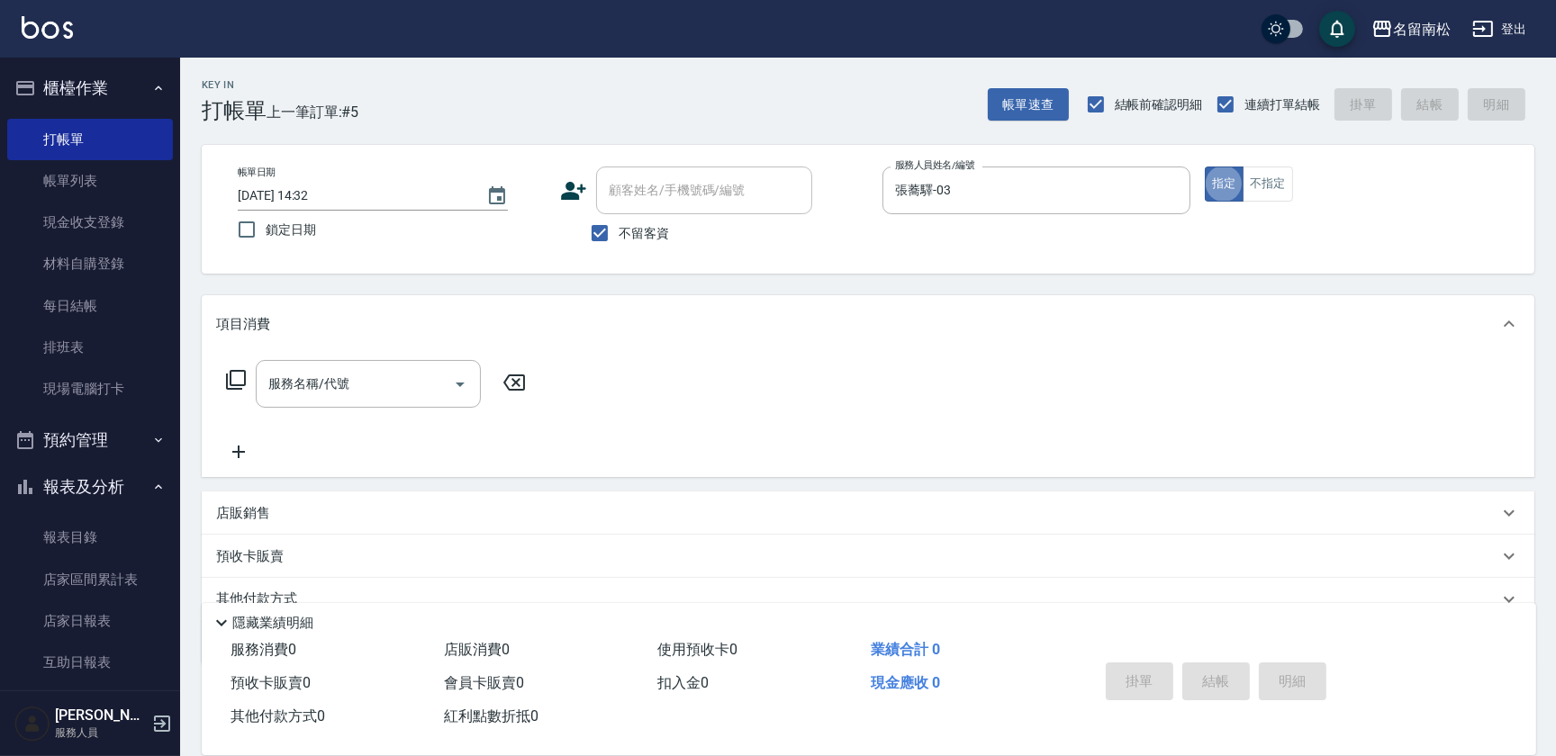
type button "true"
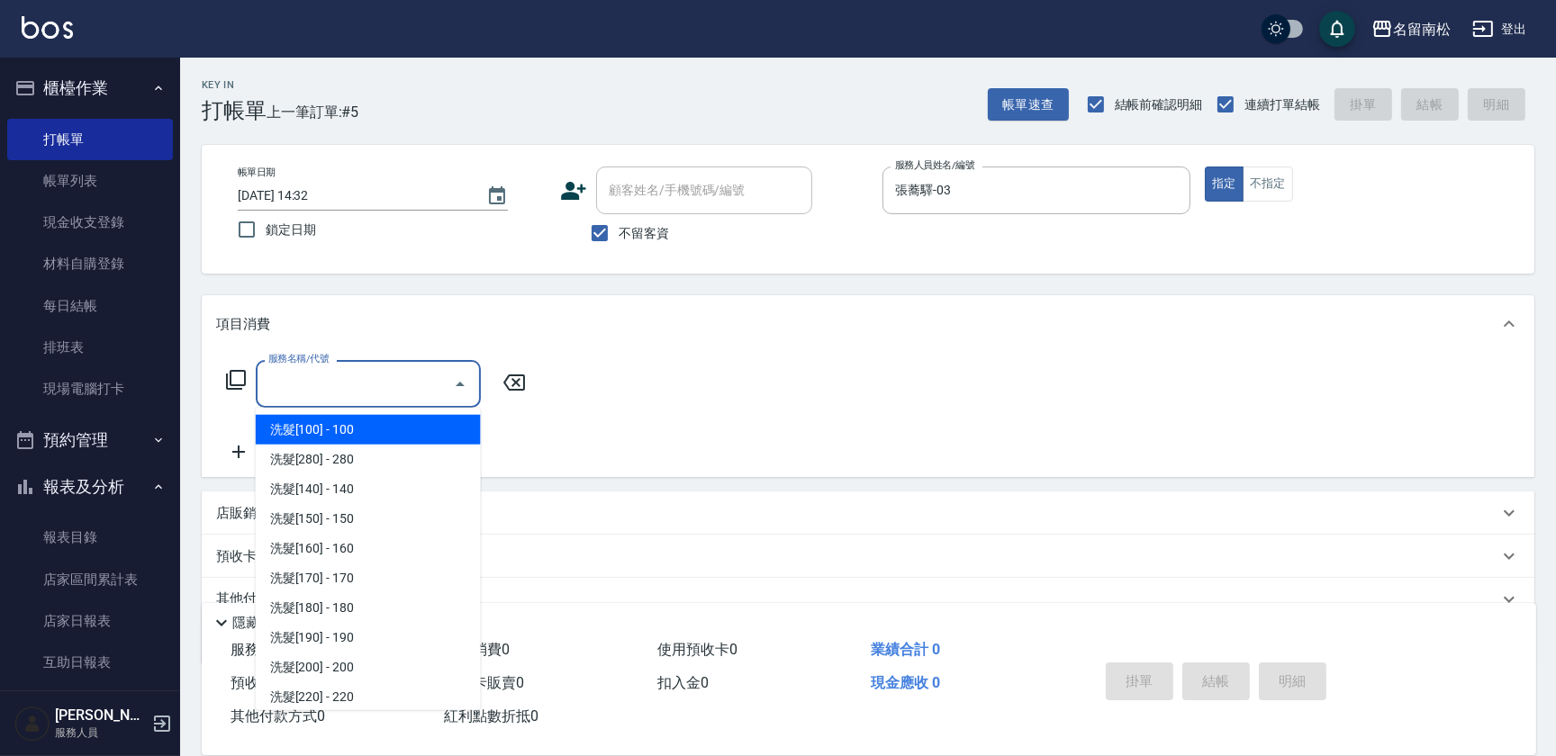
click at [387, 377] on input "服務名稱/代號" at bounding box center [355, 384] width 182 height 32
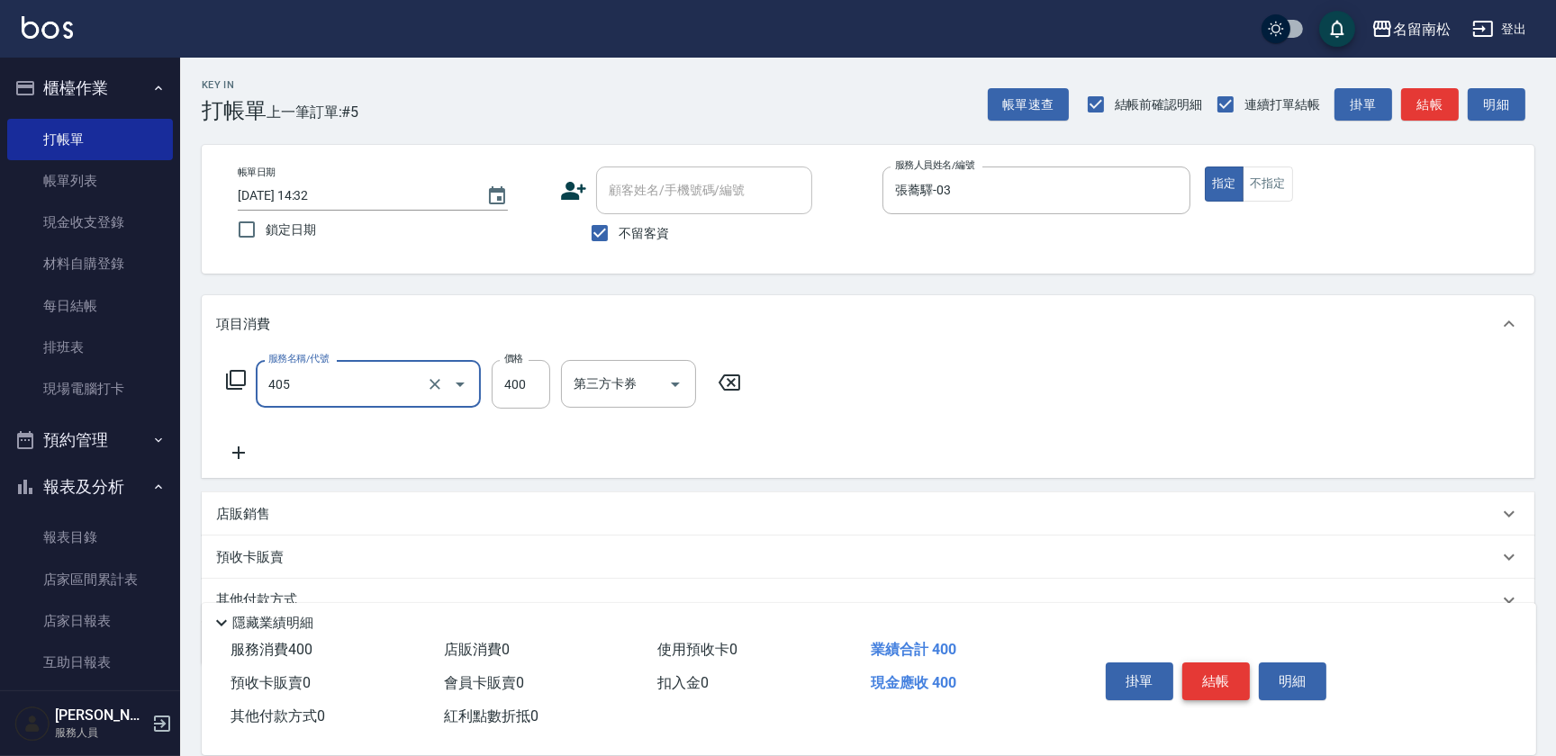
type input "剪髮(400)(405)"
click at [1216, 663] on button "結帳" at bounding box center [1216, 682] width 68 height 38
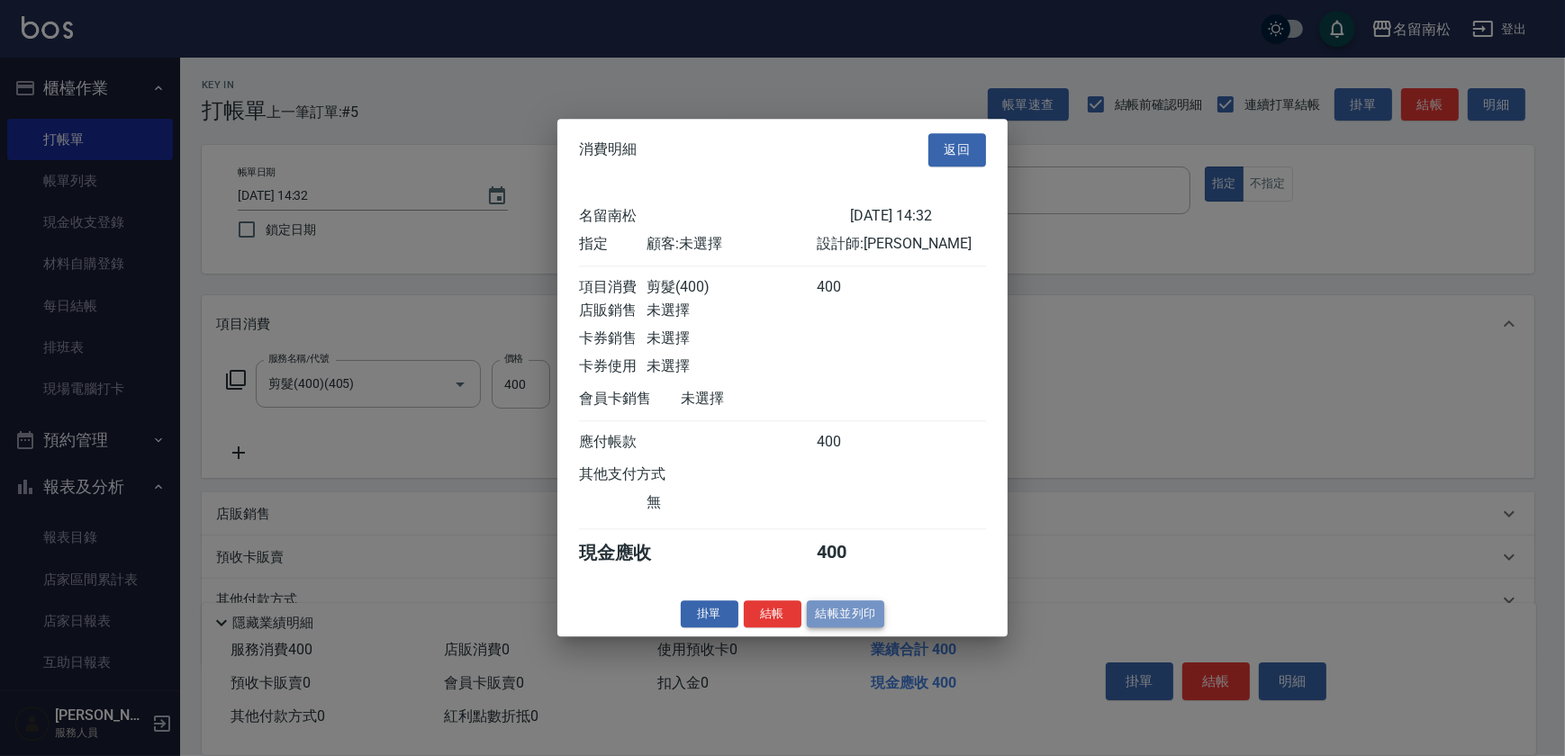
click at [871, 625] on button "結帳並列印" at bounding box center [846, 614] width 78 height 28
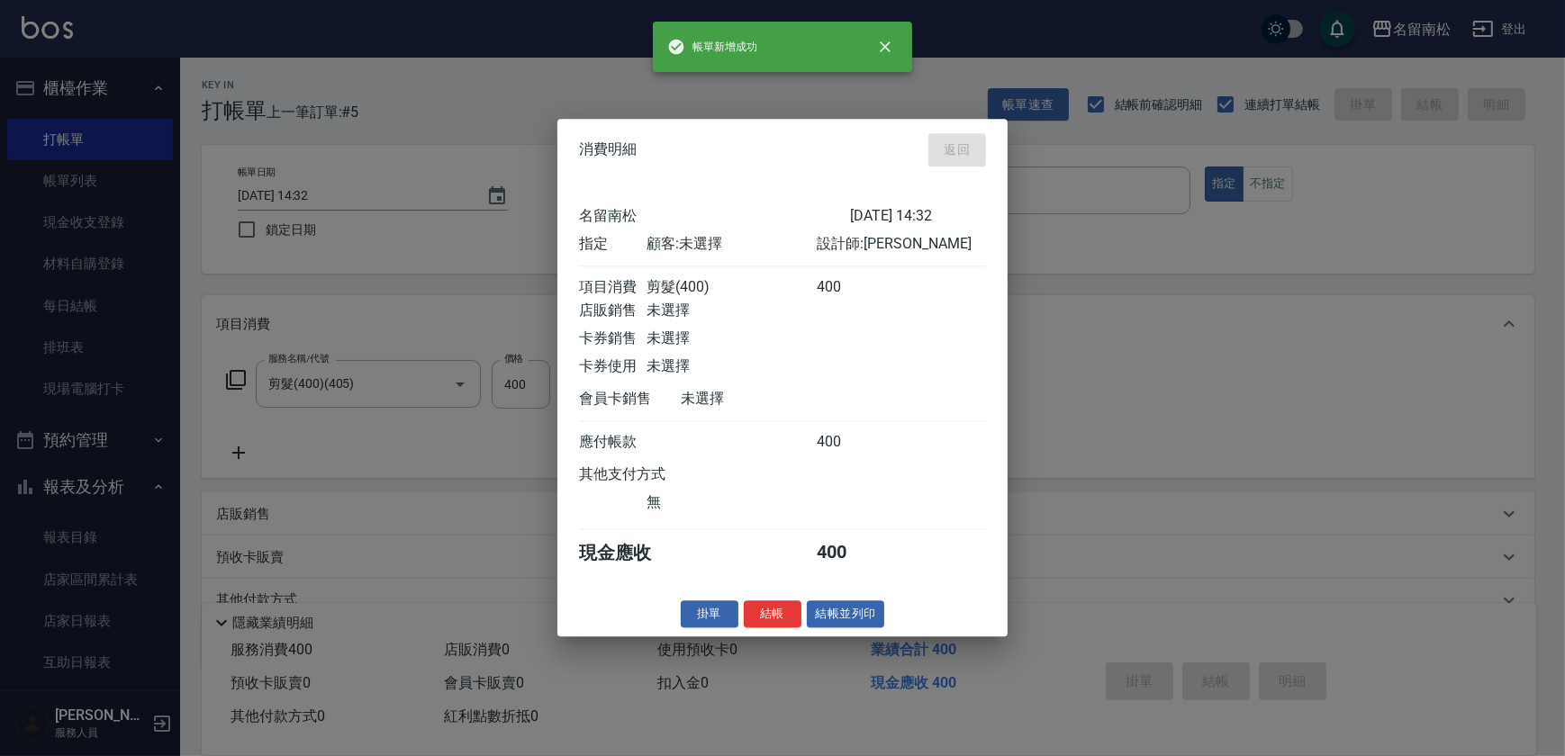
type input "[DATE] 14:36"
